Goal: Complete application form

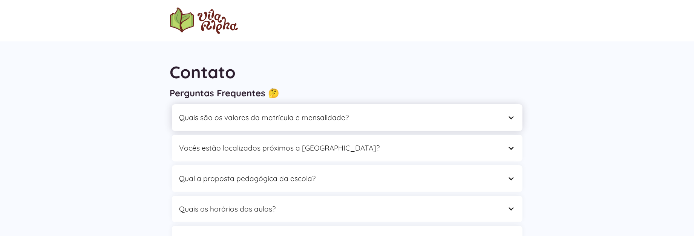
click at [283, 123] on div "Quais são os valores da matrícula e mensalidade?" at bounding box center [339, 118] width 320 height 12
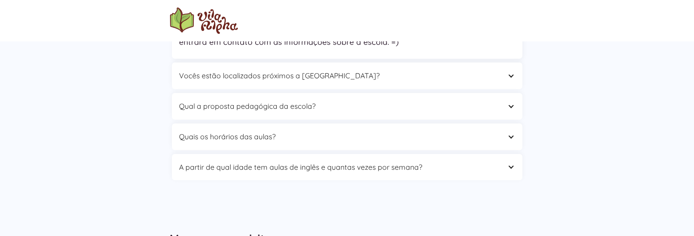
scroll to position [226, 0]
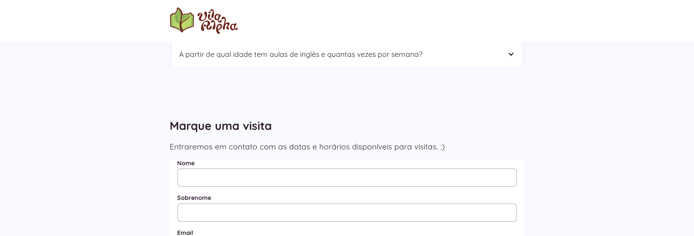
click at [400, 160] on label "Nome" at bounding box center [347, 163] width 339 height 7
click at [400, 169] on input "Nome" at bounding box center [347, 178] width 339 height 18
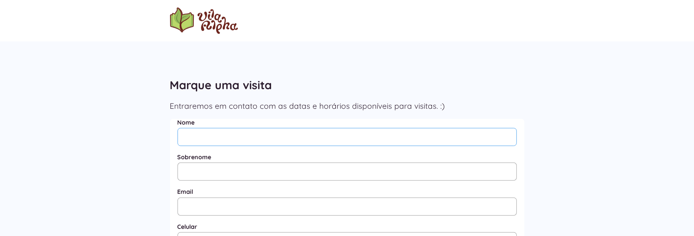
scroll to position [185, 0]
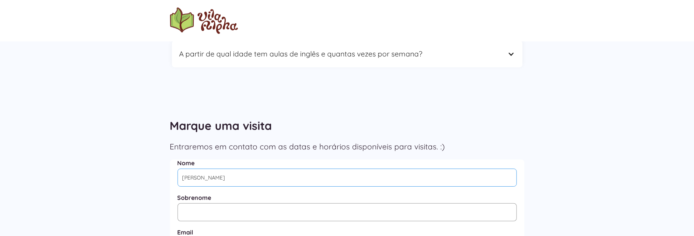
type input "[PERSON_NAME]"
type input "Pezuk"
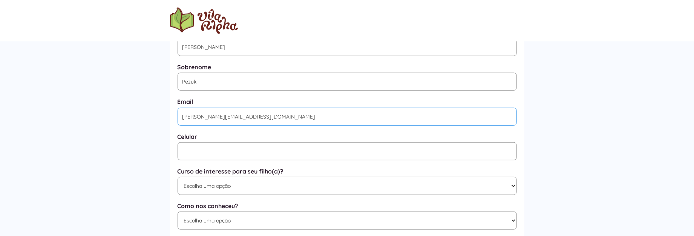
type input "[PERSON_NAME][EMAIL_ADDRESS][DOMAIN_NAME]"
type input "[PHONE_NUMBER]"
click at [296, 188] on select "Escolha uma opção Educação Infantil / Berçário Ensino Fundamental I Integral" at bounding box center [347, 186] width 339 height 18
click at [178, 179] on select "Escolha uma opção Educação Infantil / Berçário Ensino Fundamental I Integral" at bounding box center [347, 186] width 339 height 18
click at [245, 185] on select "Escolha uma opção Educação Infantil / Berçário Ensino Fundamental I Integral" at bounding box center [347, 186] width 339 height 18
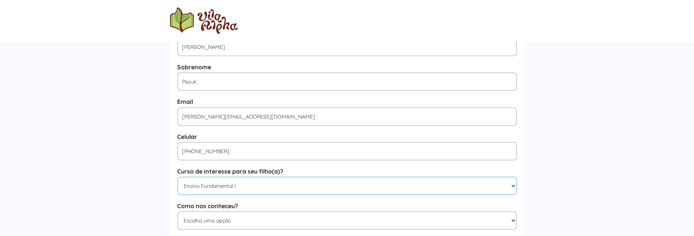
select select "Educação Infantil / Berçário"
click at [178, 179] on select "Escolha uma opção Educação Infantil / Berçário Ensino Fundamental I Integral" at bounding box center [347, 186] width 339 height 18
click at [249, 225] on select "Escolha uma opção Google Facebook Instagram Indicação Proximidade com a Escola …" at bounding box center [347, 221] width 339 height 18
select select "Google"
click at [178, 215] on select "Escolha uma opção Google Facebook Instagram Indicação Proximidade com a Escola …" at bounding box center [347, 221] width 339 height 18
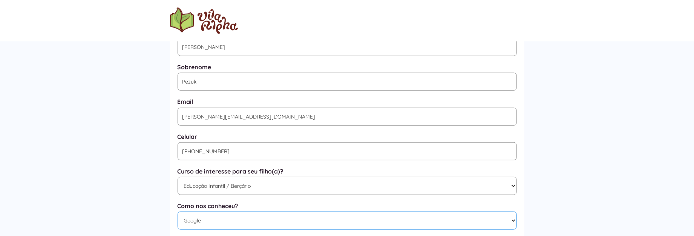
scroll to position [429, 0]
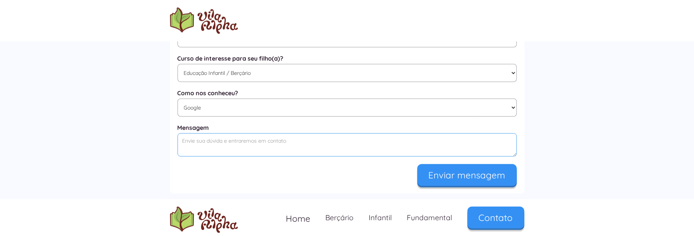
click at [298, 147] on textarea "Mensagem" at bounding box center [347, 144] width 339 height 23
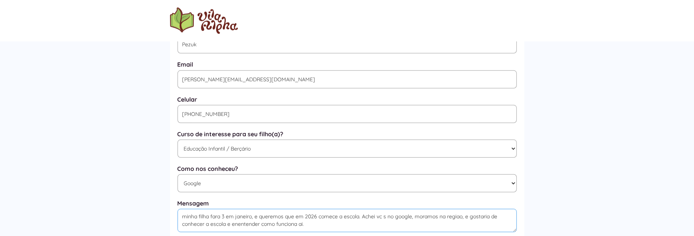
scroll to position [467, 0]
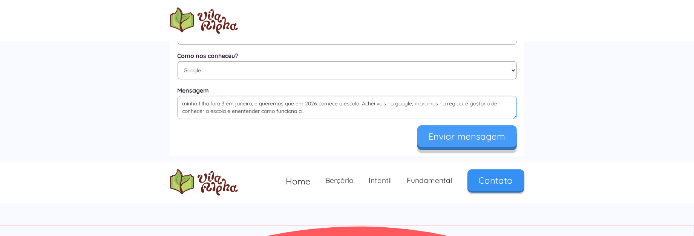
type textarea "minha filha fara 3 em janeiro, e queremos que em 2026 comece a escola. Achei vc…"
click at [455, 142] on input "Enviar mensagem" at bounding box center [467, 137] width 100 height 22
type input "Enviando..."
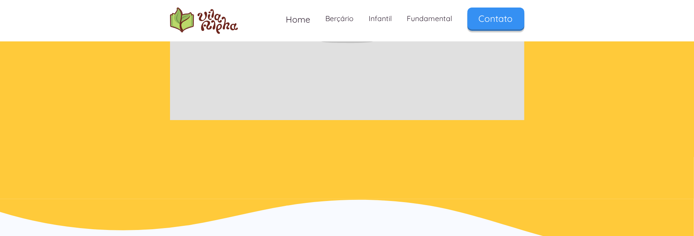
scroll to position [113, 0]
